Goal: Register for event/course

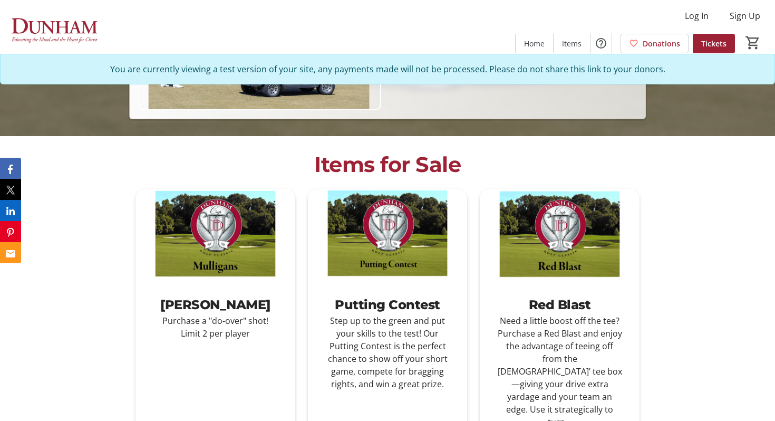
scroll to position [387, 0]
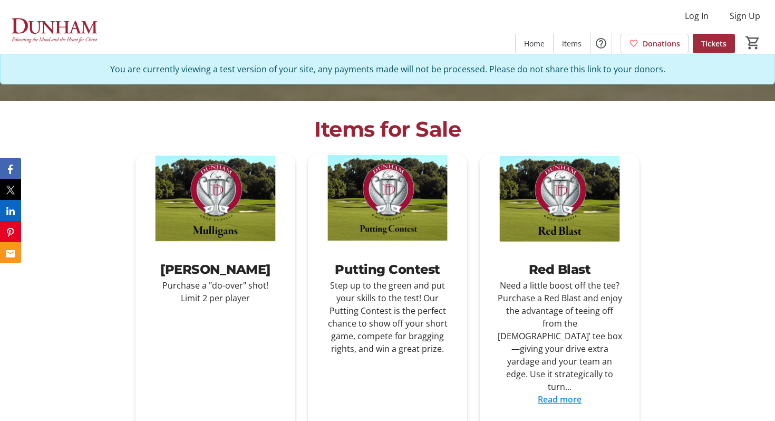
click at [703, 47] on span "Tickets" at bounding box center [713, 43] width 25 height 11
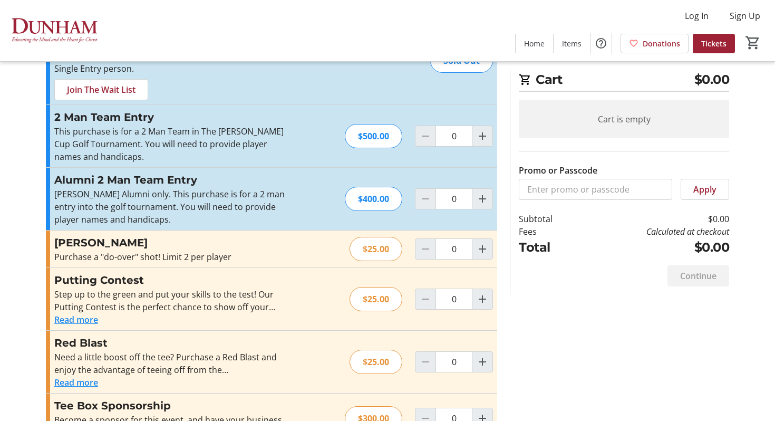
scroll to position [71, 0]
click at [481, 201] on mat-icon "Increment by one" at bounding box center [482, 198] width 13 height 13
type input "1"
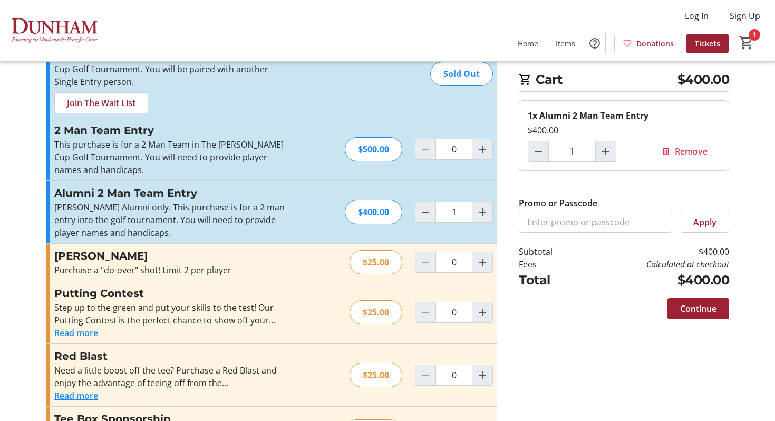
scroll to position [56, 0]
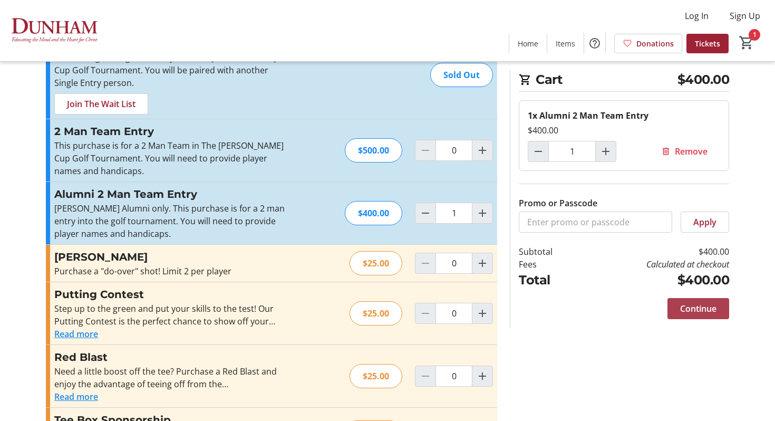
click at [712, 313] on span "Continue" at bounding box center [698, 308] width 36 height 13
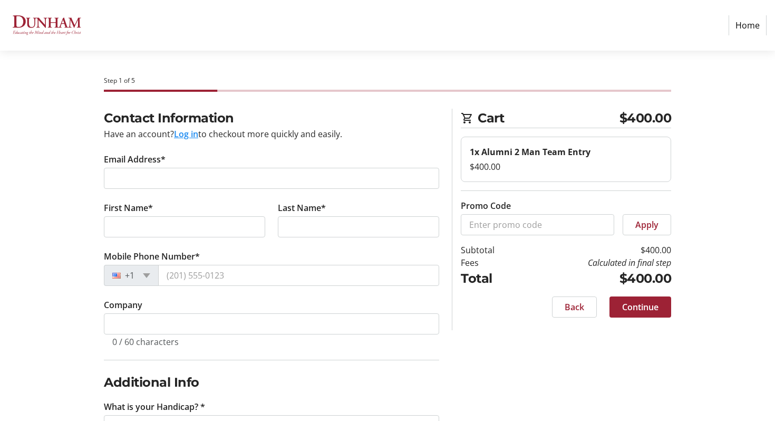
scroll to position [41, 0]
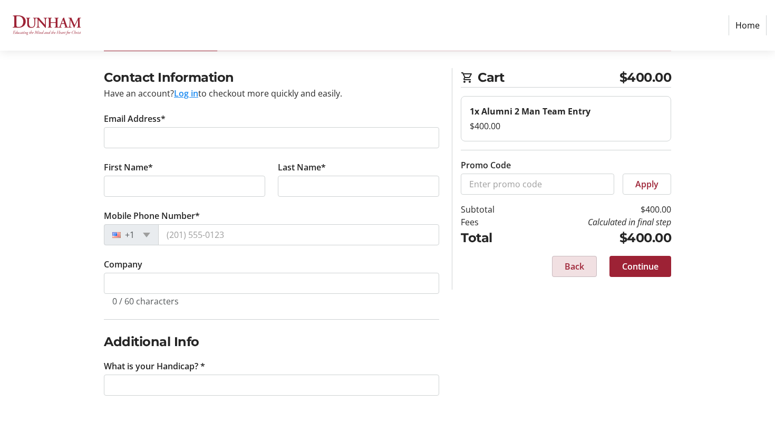
click at [580, 265] on span "Back" at bounding box center [574, 266] width 20 height 13
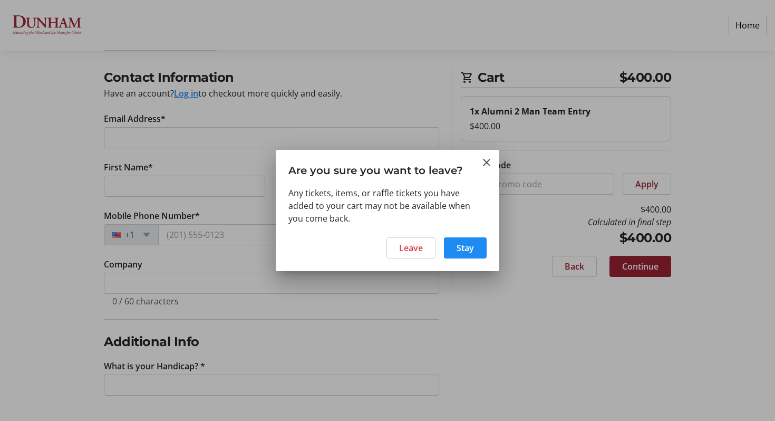
click at [436, 250] on div "Leave Stay" at bounding box center [387, 251] width 223 height 40
click at [420, 250] on span "Leave" at bounding box center [411, 247] width 24 height 13
